Goal: Task Accomplishment & Management: Manage account settings

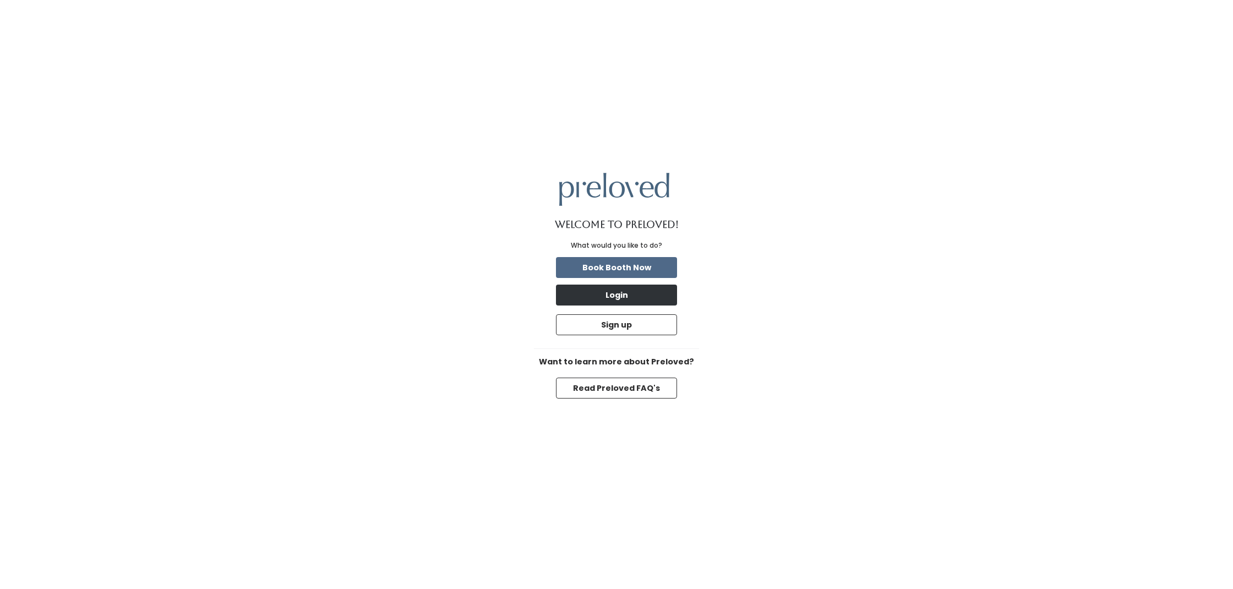
click at [628, 296] on button "Login" at bounding box center [616, 295] width 121 height 21
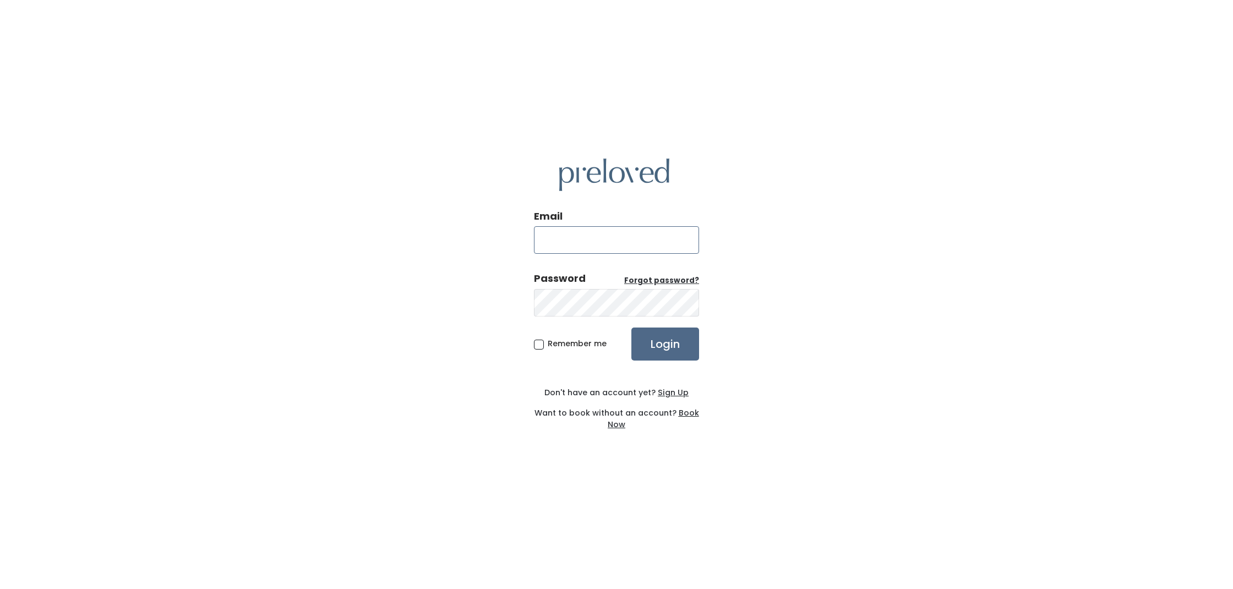
type input "akml1093@outlook.com"
click at [665, 344] on input "Login" at bounding box center [666, 344] width 68 height 33
